Goal: Check status

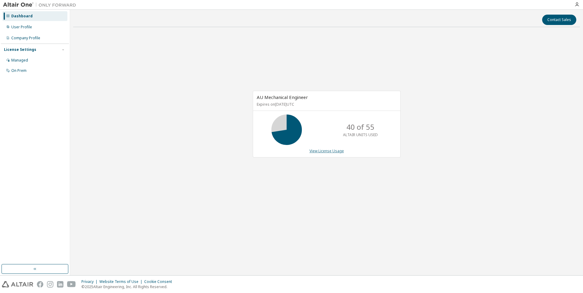
click at [323, 150] on link "View License Usage" at bounding box center [326, 150] width 34 height 5
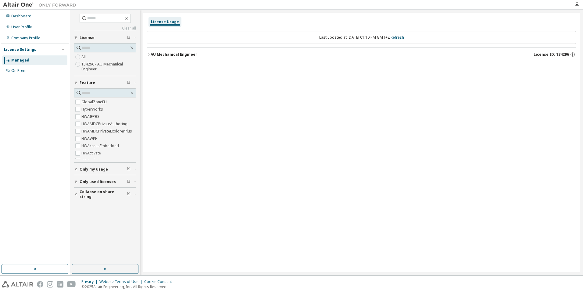
click at [150, 52] on button "AU Mechanical Engineer License ID: 134296" at bounding box center [361, 54] width 429 height 13
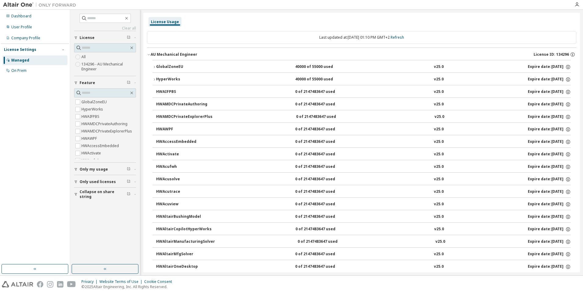
click at [156, 64] on button "GlobalZoneEU 40000 of 55000 used v25.0 Expire date: [DATE]" at bounding box center [361, 66] width 418 height 13
